Goal: Task Accomplishment & Management: Use online tool/utility

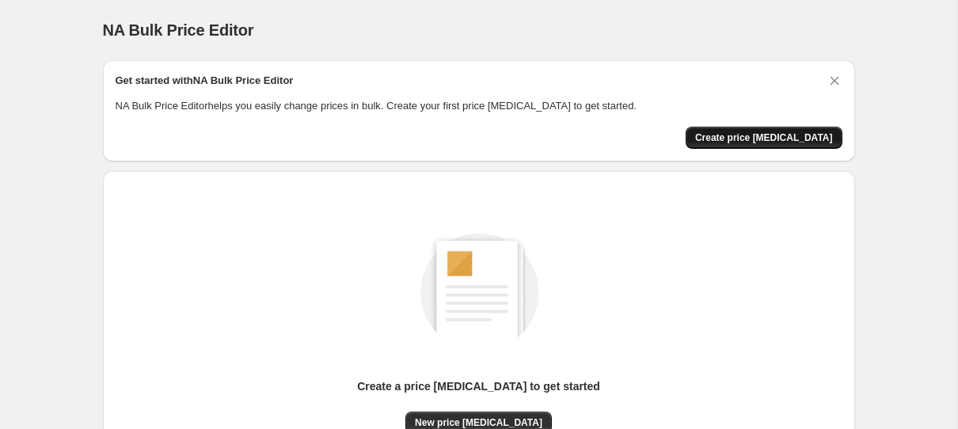
click at [789, 135] on span "Create price [MEDICAL_DATA]" at bounding box center [764, 137] width 138 height 13
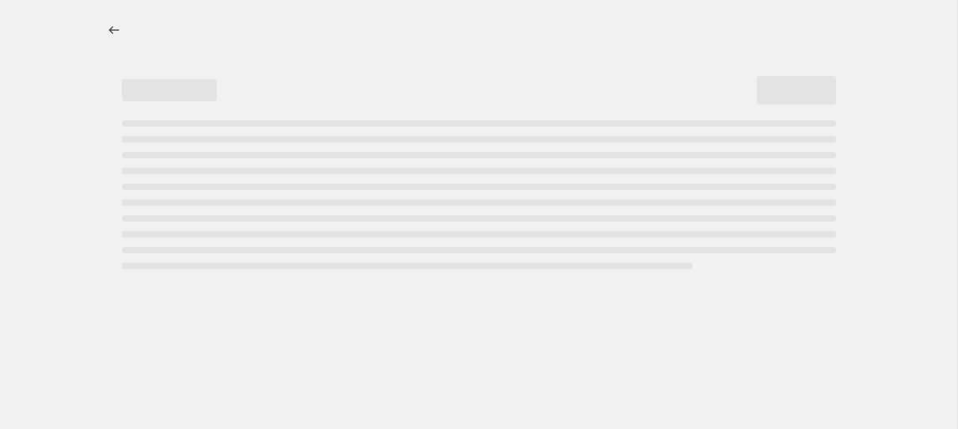
select select "percentage"
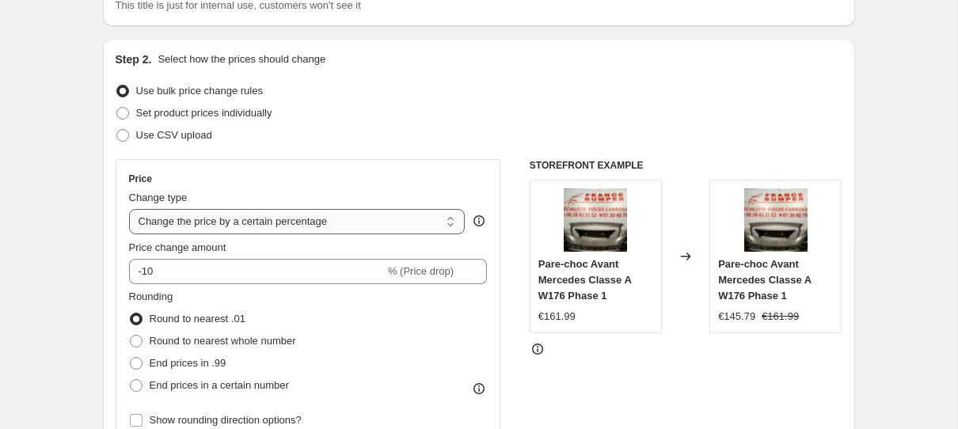
scroll to position [139, 0]
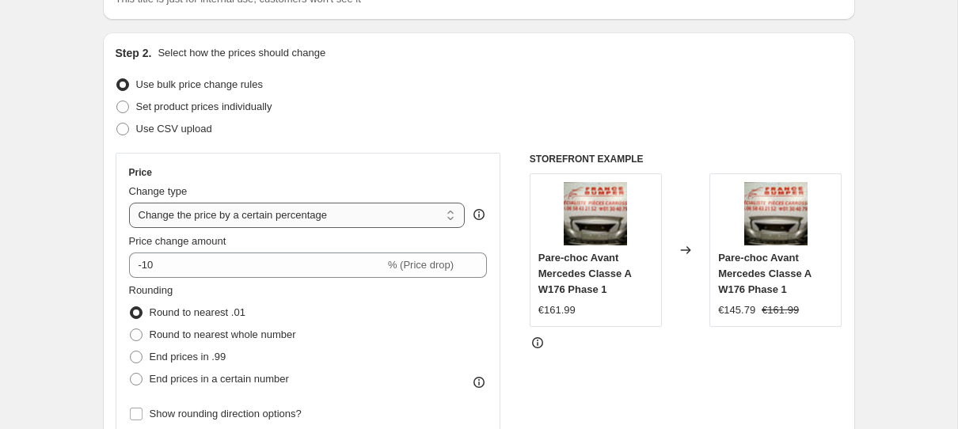
click at [446, 211] on select "Change the price to a certain amount Change the price by a certain amount Chang…" at bounding box center [297, 215] width 337 height 25
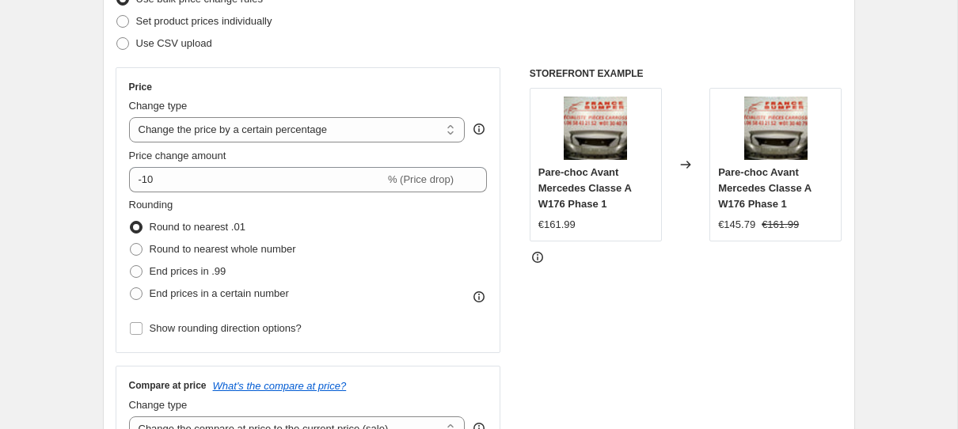
scroll to position [230, 0]
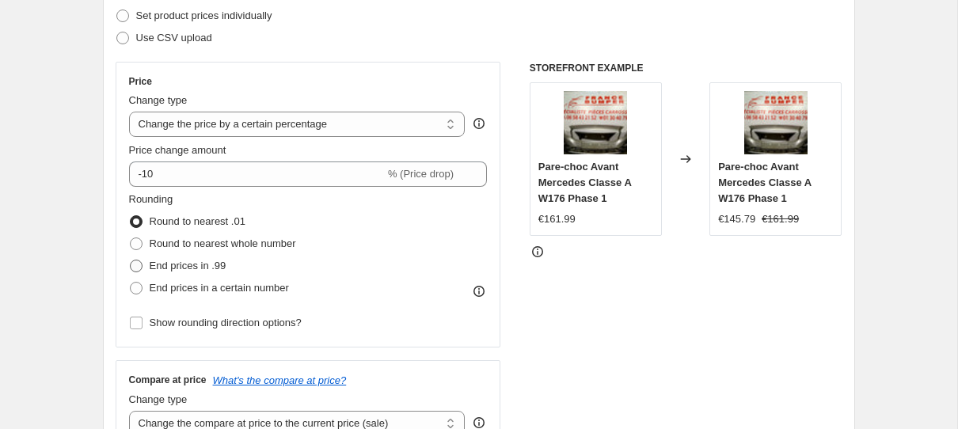
click at [135, 261] on span at bounding box center [136, 266] width 13 height 13
click at [131, 261] on input "End prices in .99" at bounding box center [130, 260] width 1 height 1
radio input "true"
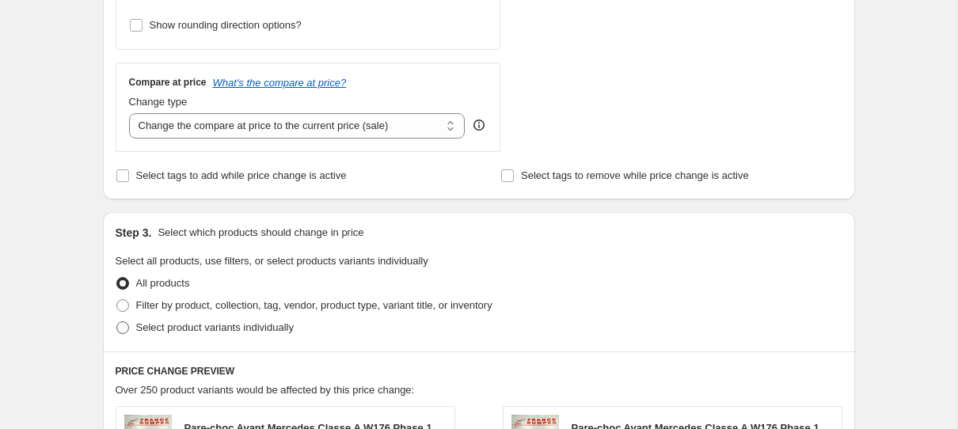
scroll to position [528, 0]
click at [185, 303] on span "Filter by product, collection, tag, vendor, product type, variant title, or inv…" at bounding box center [314, 305] width 356 height 12
click at [117, 299] on input "Filter by product, collection, tag, vendor, product type, variant title, or inv…" at bounding box center [116, 299] width 1 height 1
radio input "true"
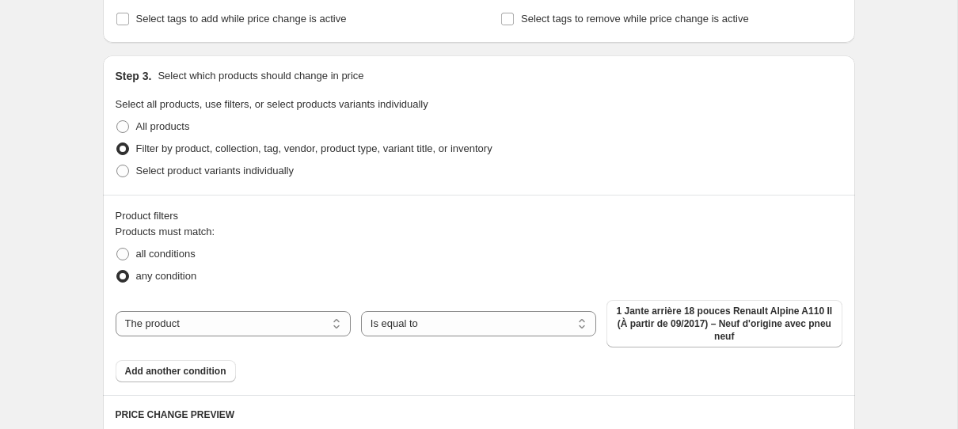
scroll to position [685, 0]
click at [232, 321] on select "The product The product's collection The product's tag The product's vendor The…" at bounding box center [233, 322] width 235 height 25
select select "collection"
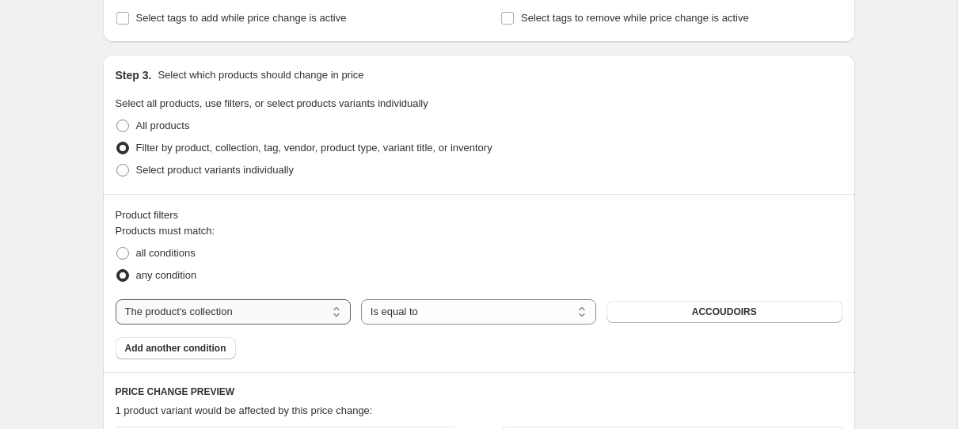
click at [268, 316] on select "The product The product's collection The product's tag The product's vendor The…" at bounding box center [233, 311] width 235 height 25
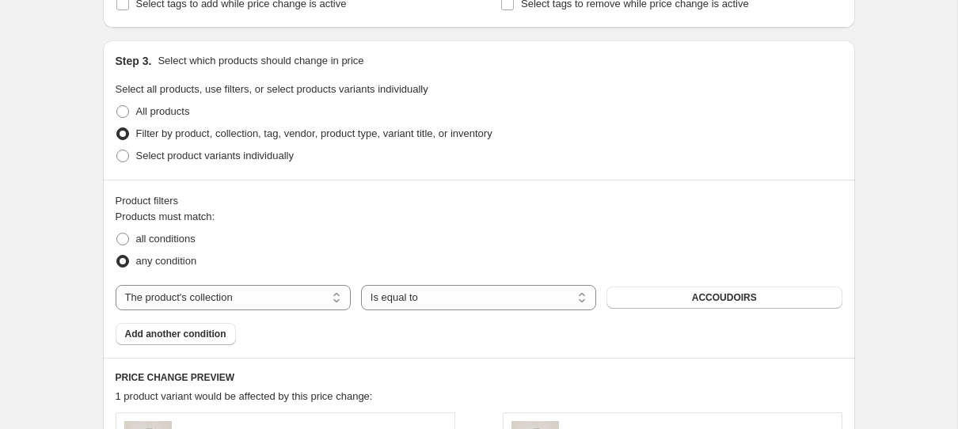
scroll to position [695, 0]
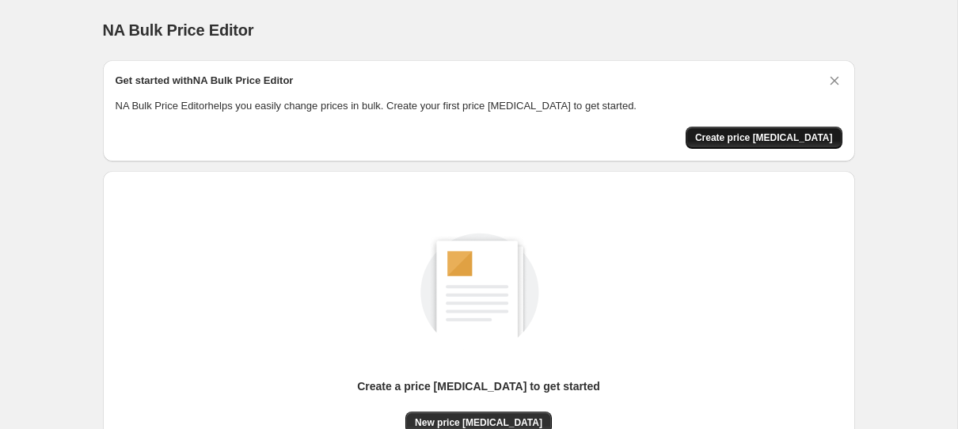
click at [740, 134] on span "Create price [MEDICAL_DATA]" at bounding box center [764, 137] width 138 height 13
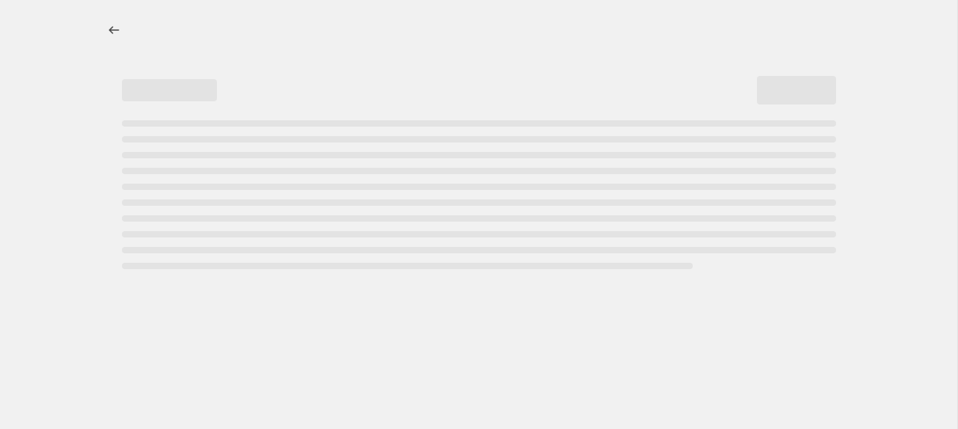
select select "percentage"
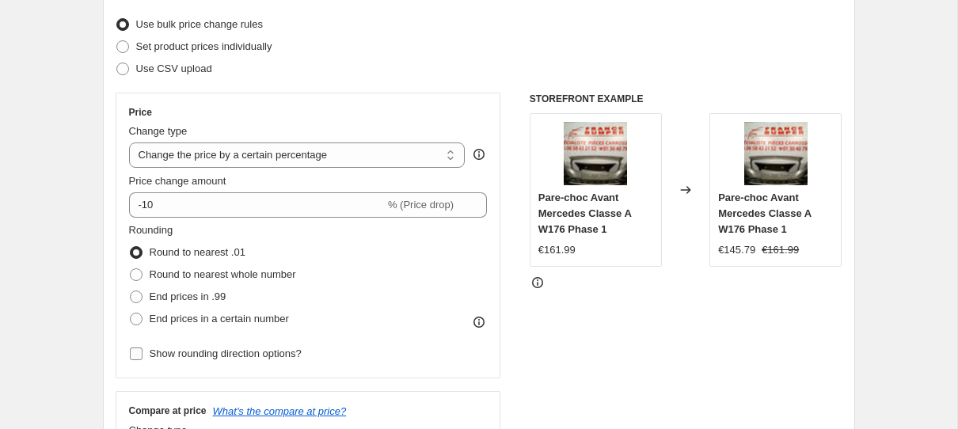
scroll to position [209, 0]
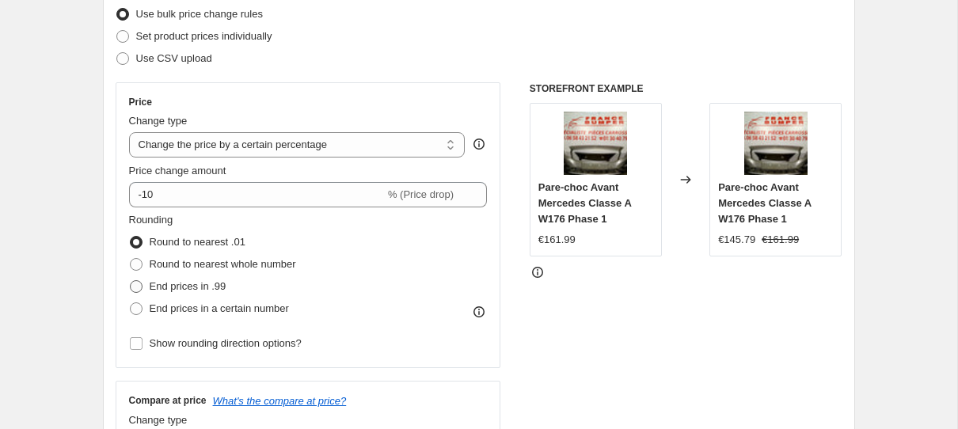
click at [132, 287] on span at bounding box center [136, 286] width 13 height 13
click at [131, 281] on input "End prices in .99" at bounding box center [130, 280] width 1 height 1
radio input "true"
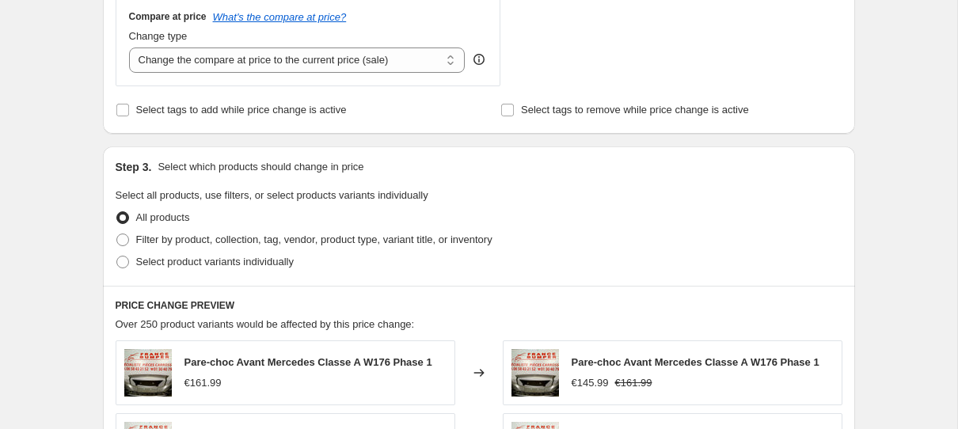
scroll to position [611, 0]
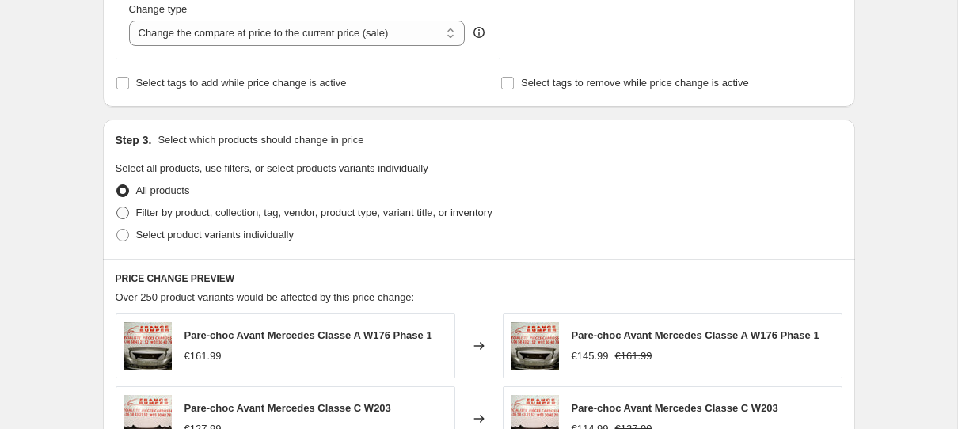
click at [124, 210] on span at bounding box center [122, 213] width 13 height 13
click at [117, 207] on input "Filter by product, collection, tag, vendor, product type, variant title, or inv…" at bounding box center [116, 207] width 1 height 1
radio input "true"
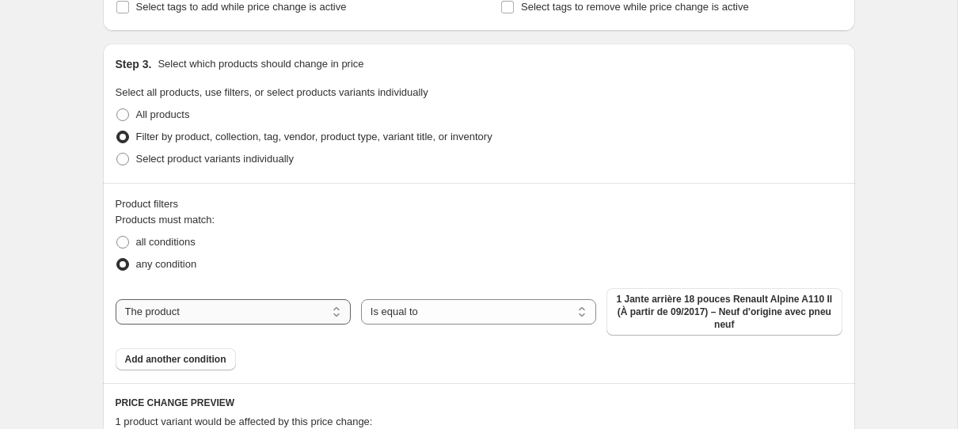
scroll to position [699, 0]
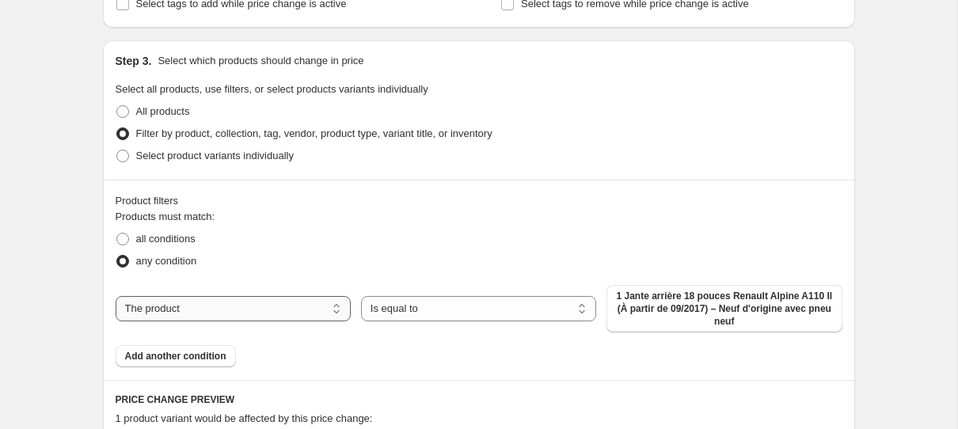
click at [249, 308] on select "The product The product's collection The product's tag The product's vendor The…" at bounding box center [233, 308] width 235 height 25
select select "tag"
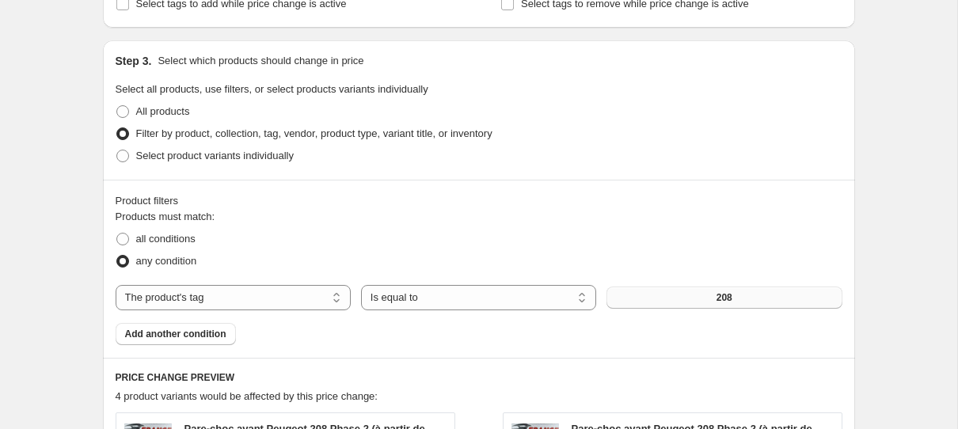
click at [707, 300] on button "208" at bounding box center [724, 298] width 235 height 22
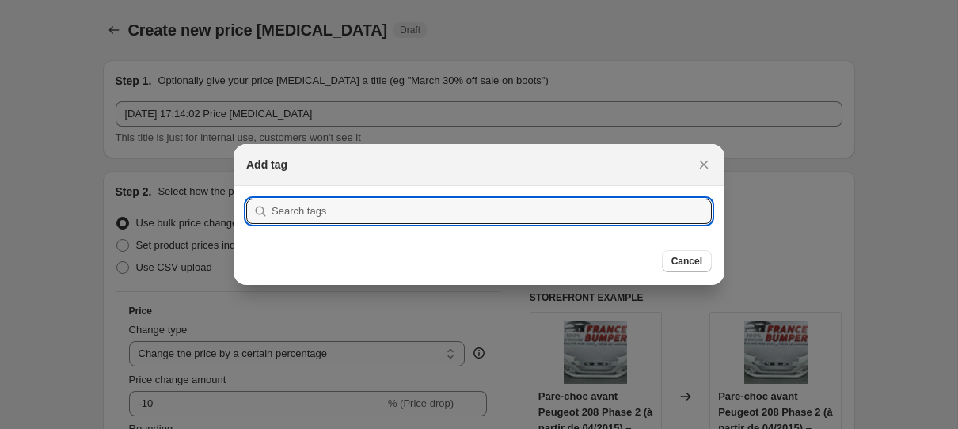
scroll to position [0, 0]
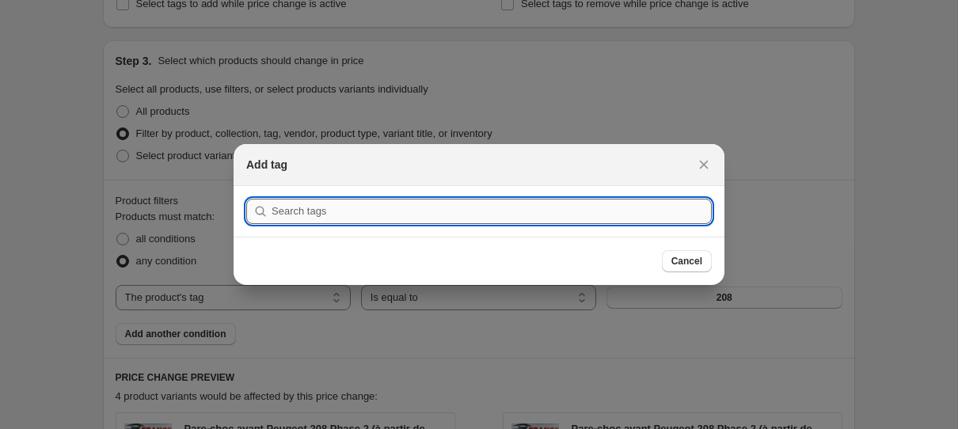
click at [509, 207] on input ":r2b:" at bounding box center [492, 211] width 440 height 25
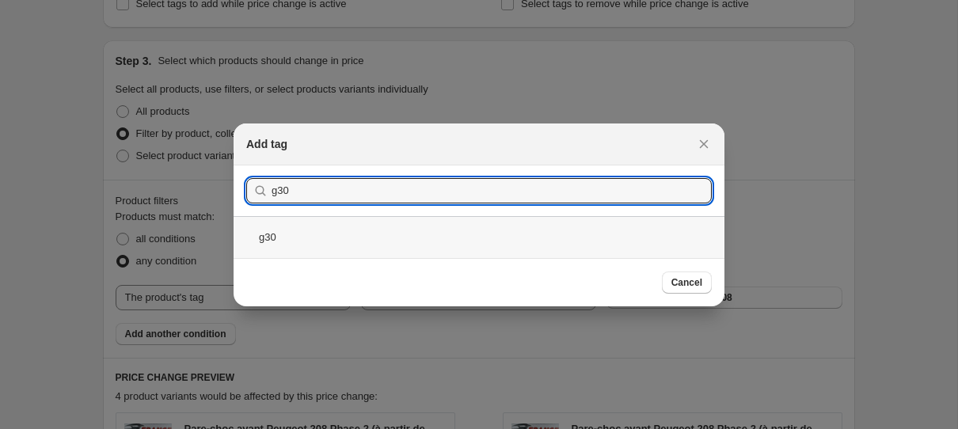
type input "g30"
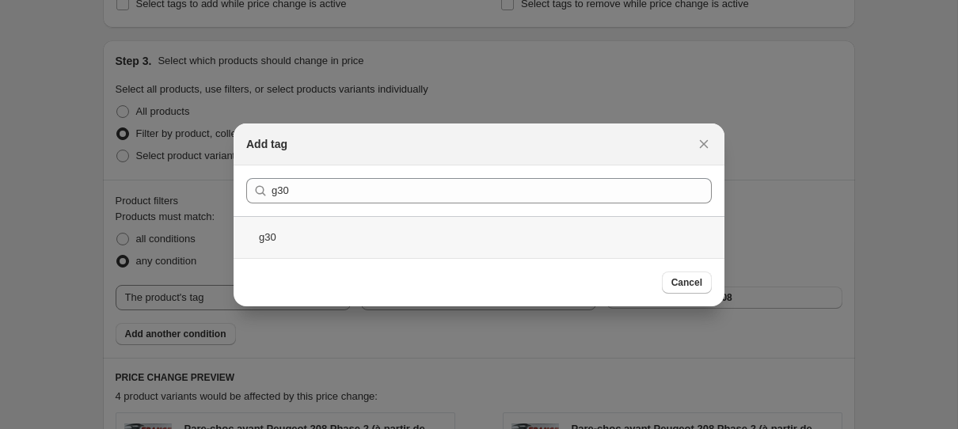
click at [258, 238] on div "g30" at bounding box center [479, 237] width 491 height 42
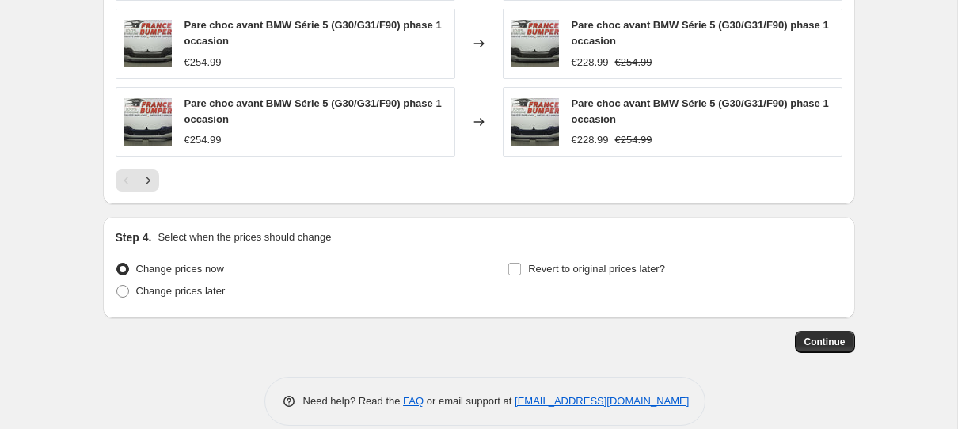
scroll to position [1338, 0]
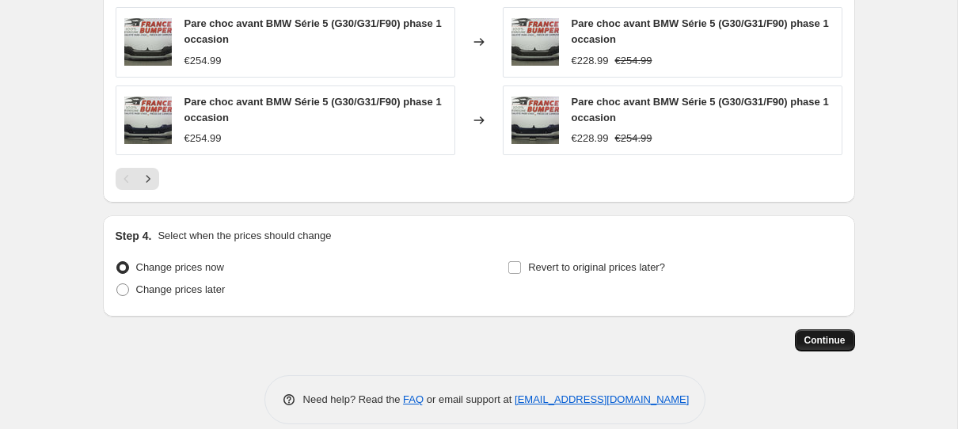
click at [835, 341] on span "Continue" at bounding box center [825, 340] width 41 height 13
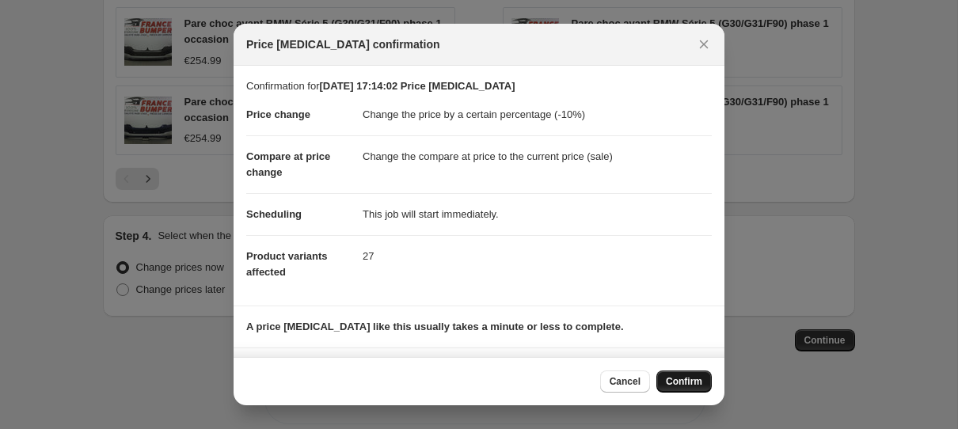
click at [690, 386] on span "Confirm" at bounding box center [684, 381] width 36 height 13
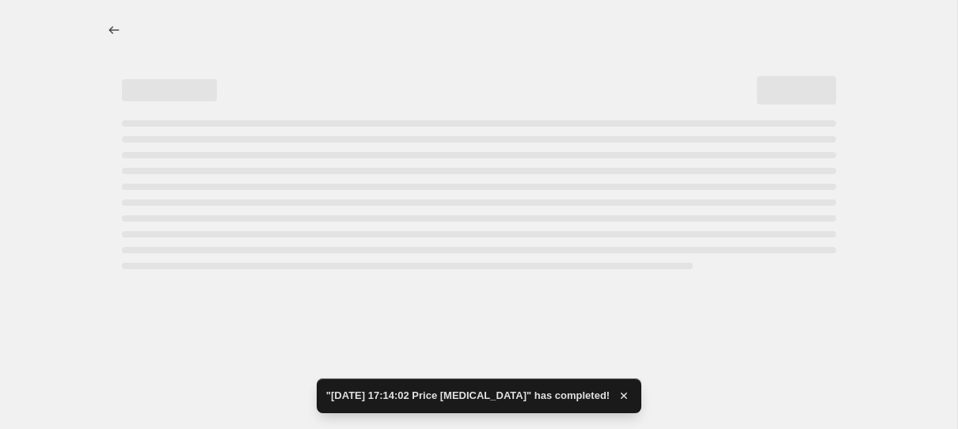
select select "percentage"
select select "tag"
